Goal: Information Seeking & Learning: Learn about a topic

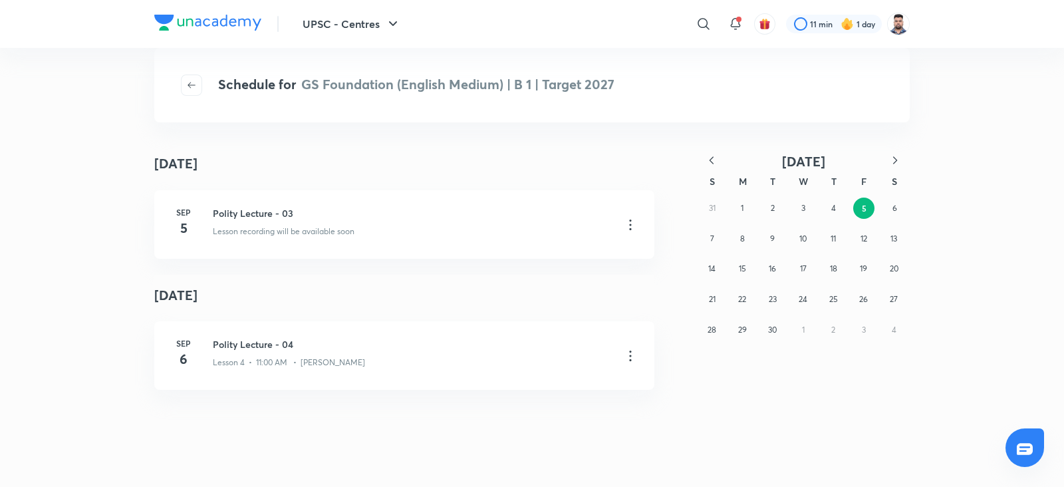
click at [713, 155] on icon "button" at bounding box center [711, 160] width 13 height 13
click at [710, 157] on icon "button" at bounding box center [711, 160] width 13 height 13
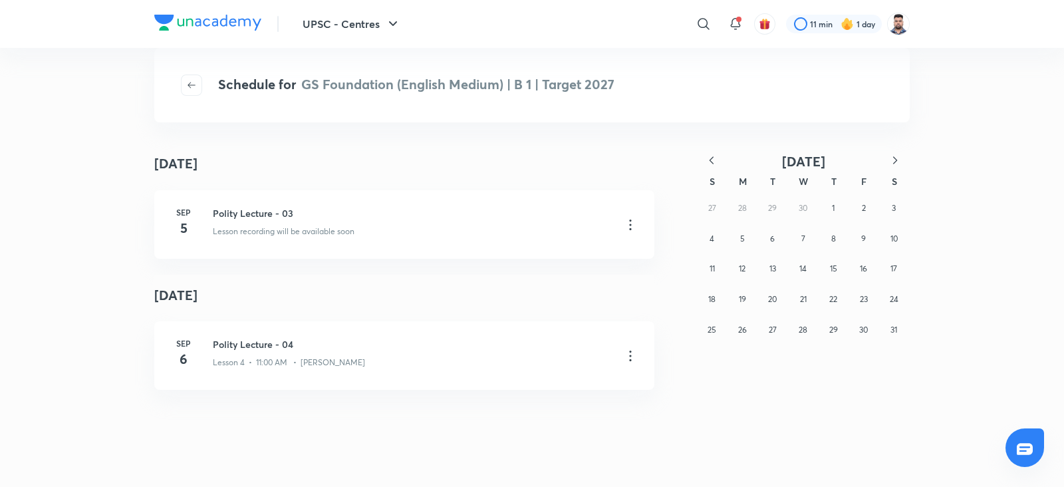
click at [710, 157] on icon "button" at bounding box center [711, 160] width 13 height 13
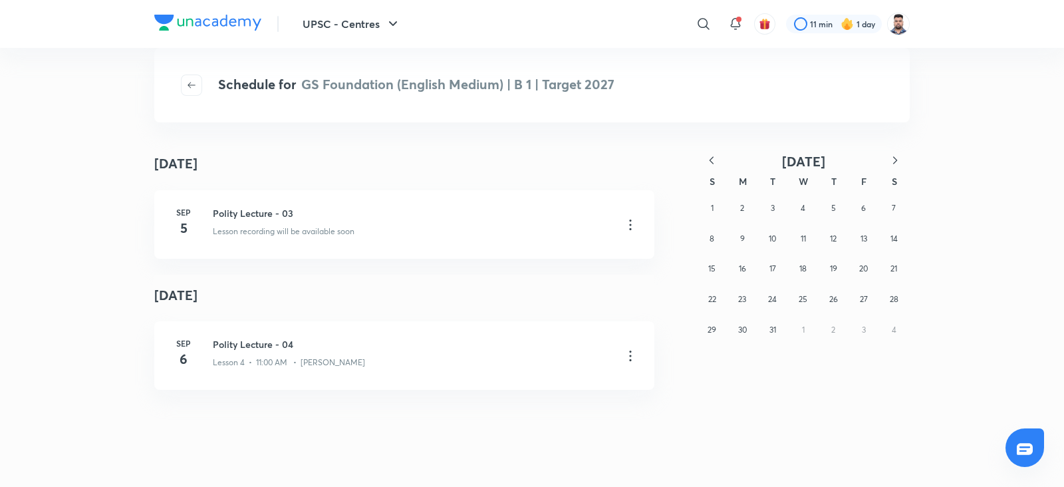
click at [710, 157] on icon "button" at bounding box center [711, 160] width 13 height 13
click at [828, 210] on button "1" at bounding box center [832, 207] width 21 height 21
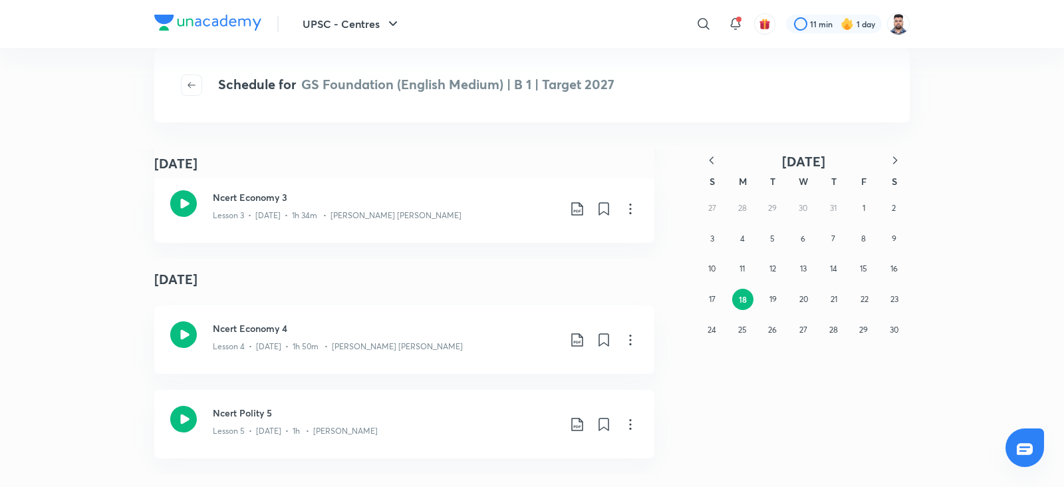
scroll to position [1305, 0]
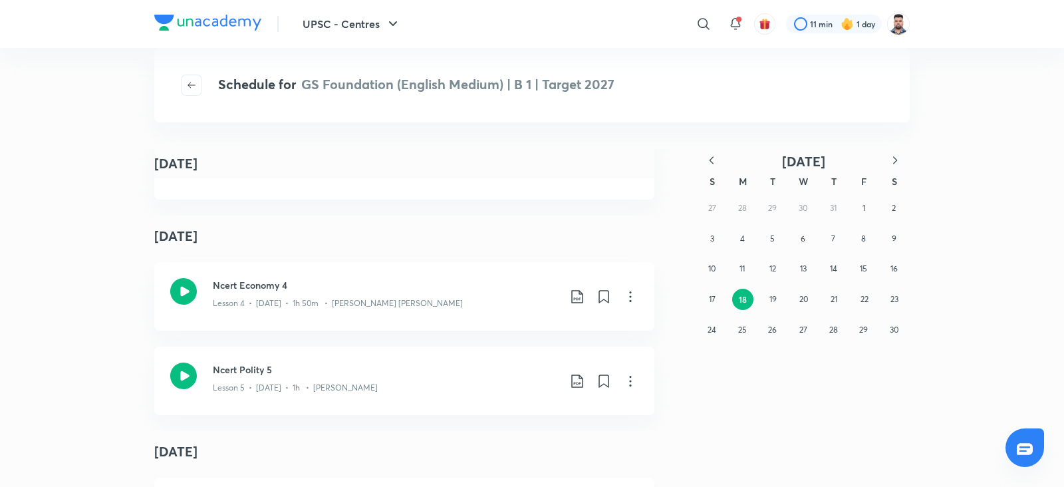
click at [891, 158] on icon "button" at bounding box center [894, 160] width 13 height 13
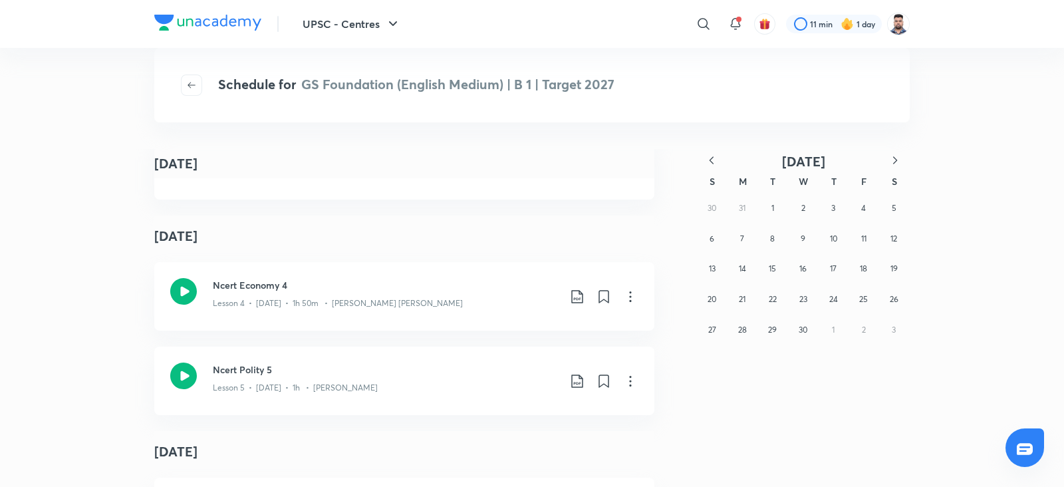
click at [891, 158] on icon "button" at bounding box center [894, 160] width 13 height 13
click at [898, 158] on icon "button" at bounding box center [894, 160] width 13 height 13
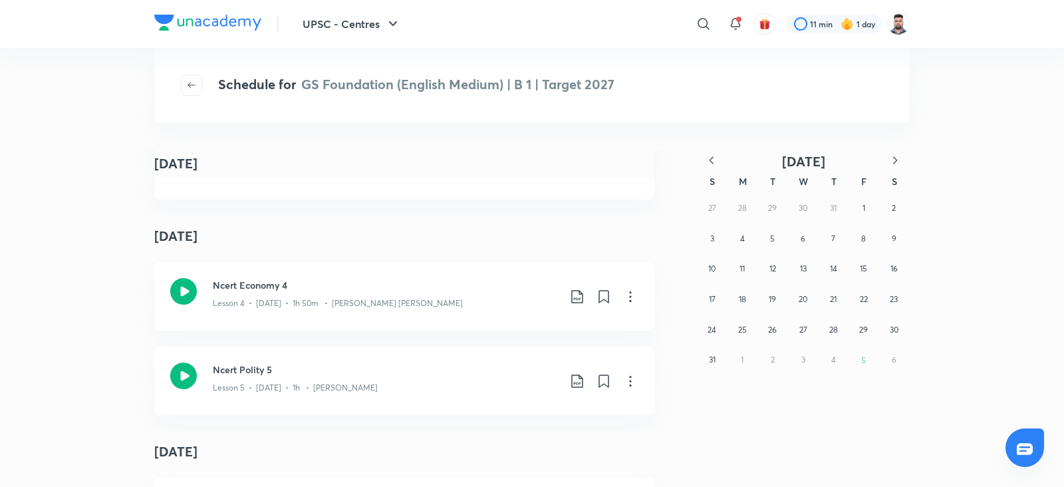
click at [898, 158] on icon "button" at bounding box center [894, 160] width 13 height 13
click at [707, 164] on icon "button" at bounding box center [711, 160] width 13 height 13
click at [865, 208] on abbr "5" at bounding box center [863, 208] width 5 height 11
